Goal: Information Seeking & Learning: Learn about a topic

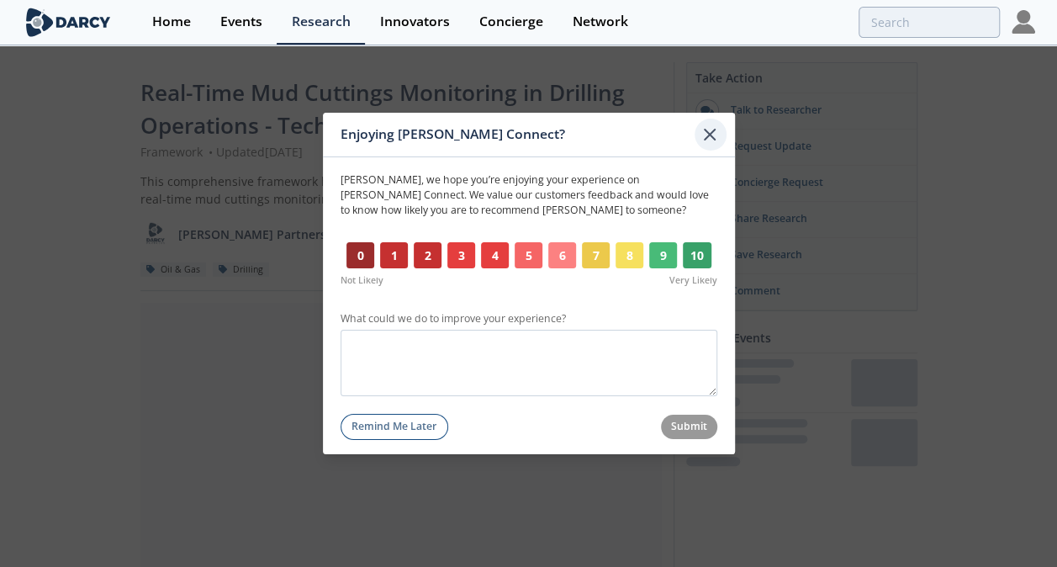
click at [720, 139] on div at bounding box center [710, 135] width 32 height 32
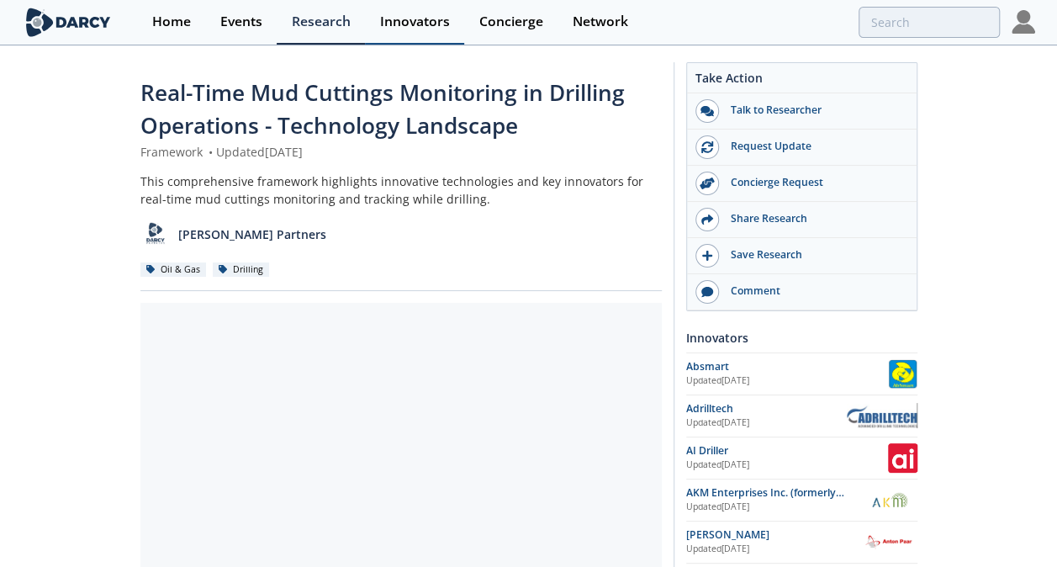
click at [437, 15] on div "Innovators" at bounding box center [415, 21] width 70 height 13
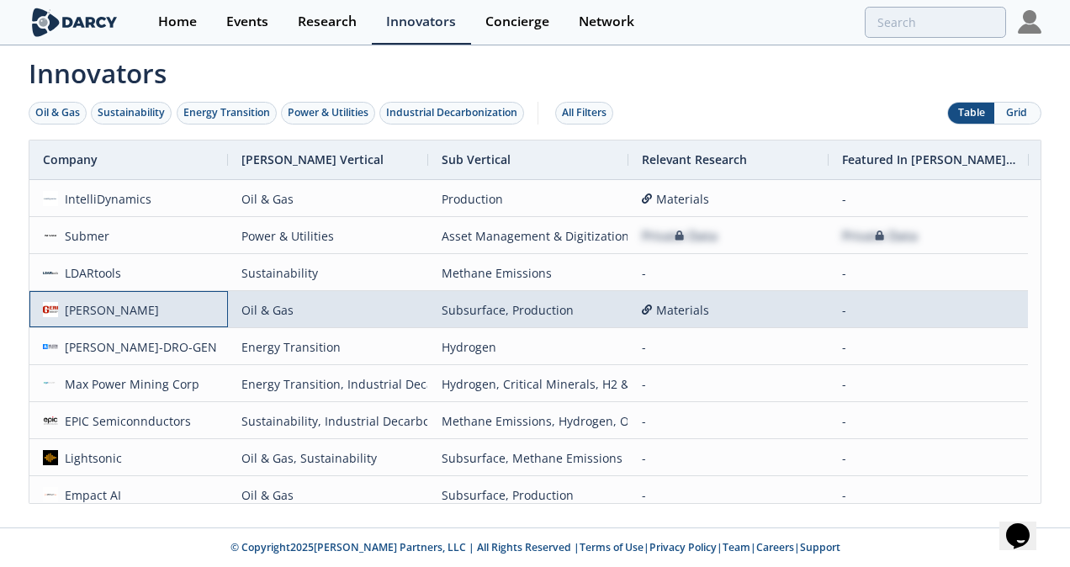
drag, startPoint x: 120, startPoint y: 314, endPoint x: 97, endPoint y: 309, distance: 23.9
click at [97, 309] on span "[PERSON_NAME]" at bounding box center [129, 310] width 172 height 36
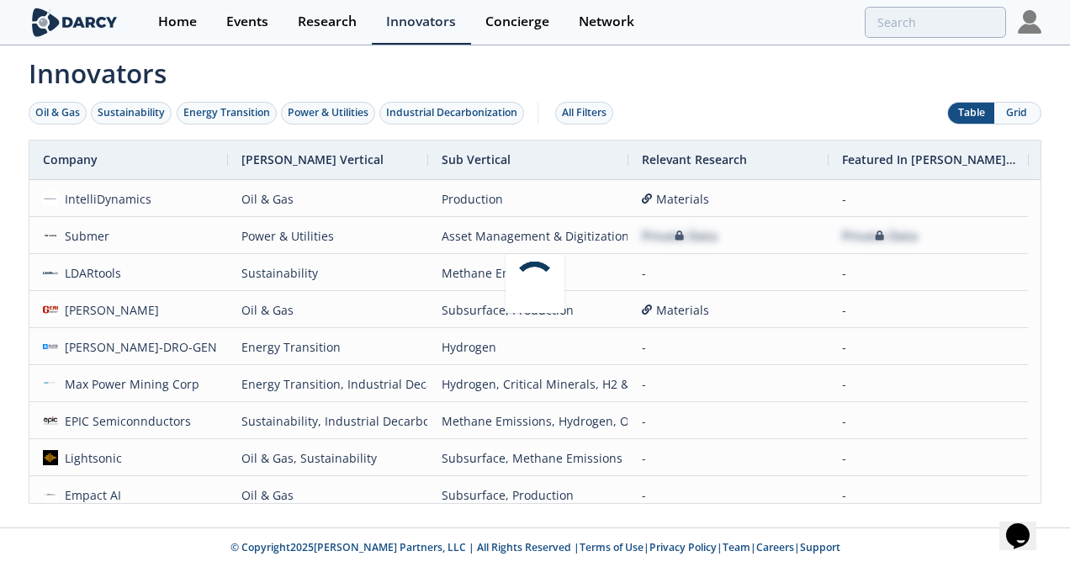
click at [97, 309] on div at bounding box center [535, 283] width 1070 height 567
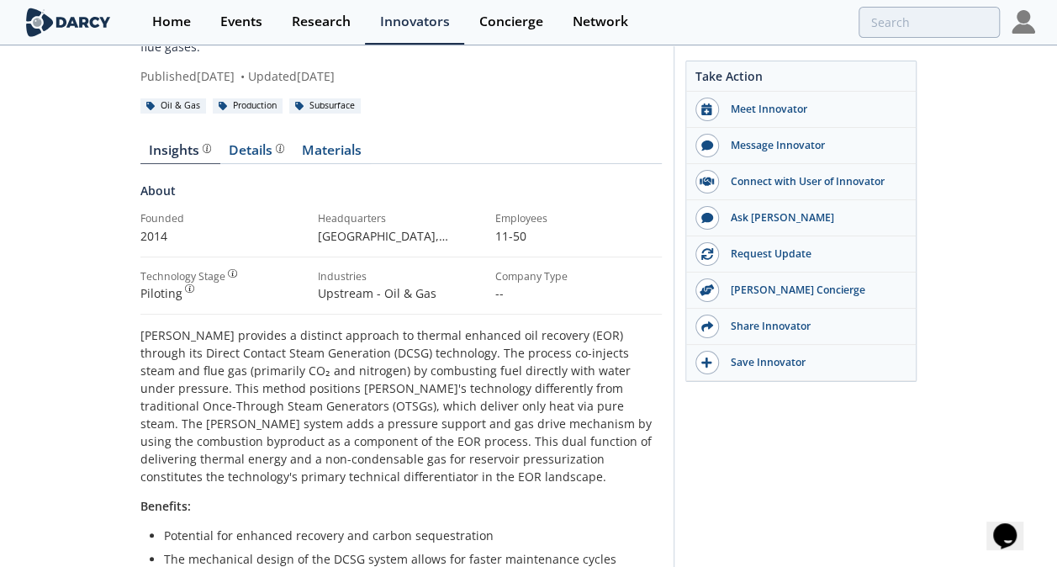
scroll to position [130, 0]
